Goal: Information Seeking & Learning: Learn about a topic

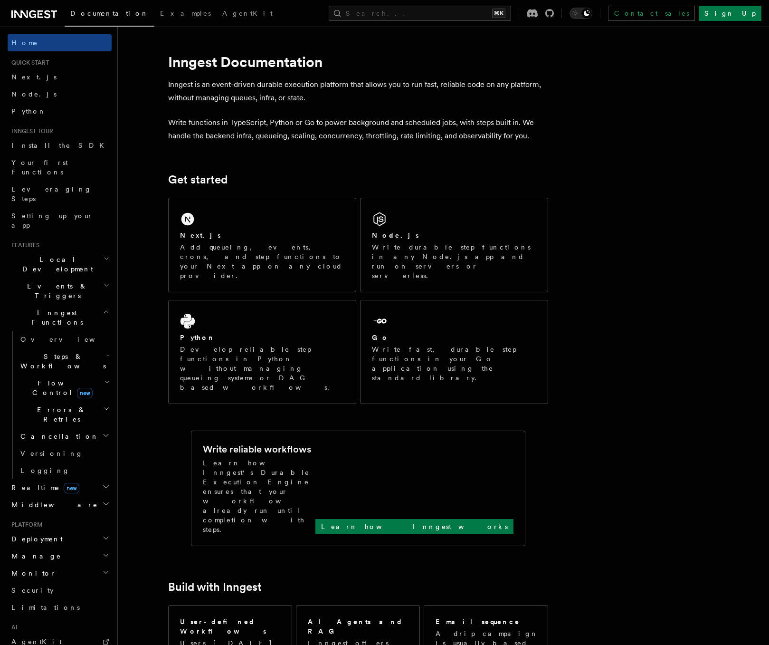
click at [105, 374] on h2 "Flow Control new" at bounding box center [64, 387] width 95 height 27
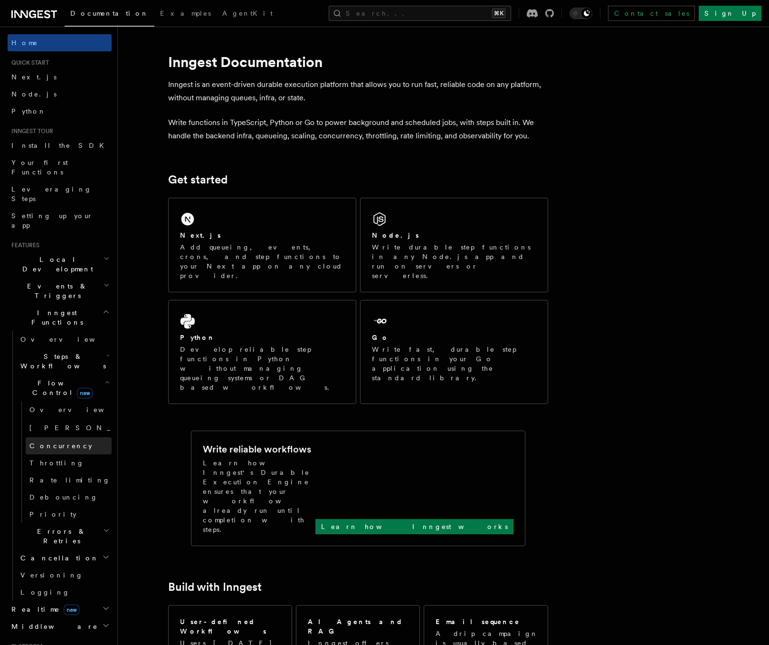
click at [76, 437] on link "Concurrency" at bounding box center [69, 445] width 86 height 17
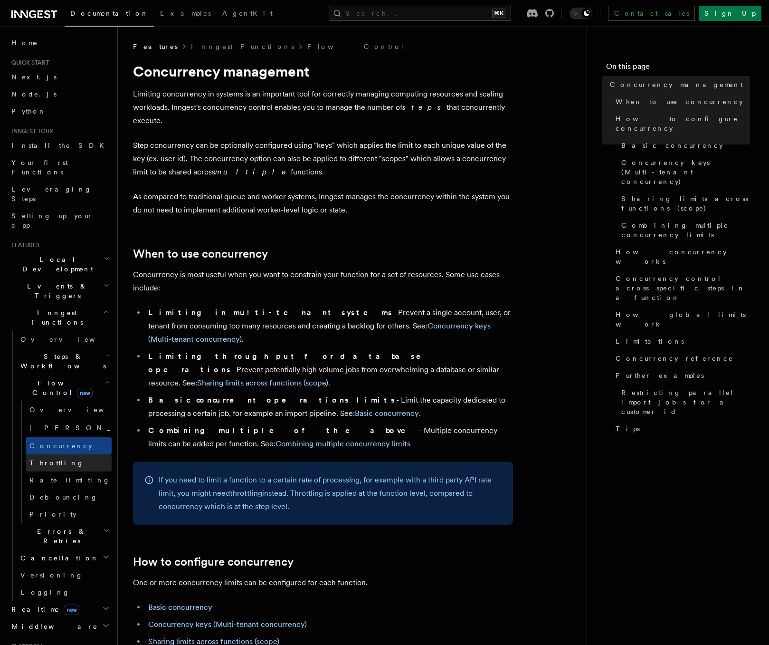
click at [67, 454] on link "Throttling" at bounding box center [69, 462] width 86 height 17
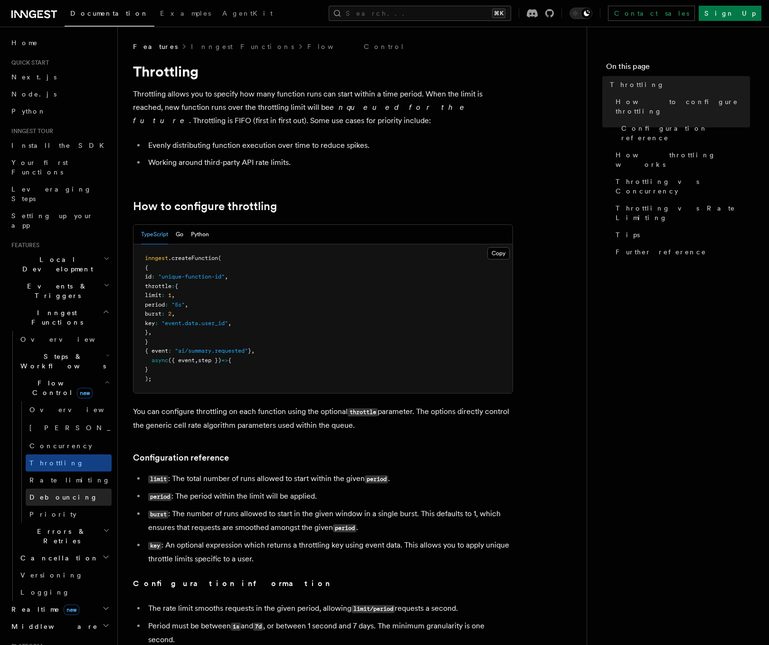
click at [66, 493] on span "Debouncing" at bounding box center [63, 497] width 68 height 8
